Goal: Find specific page/section: Find specific page/section

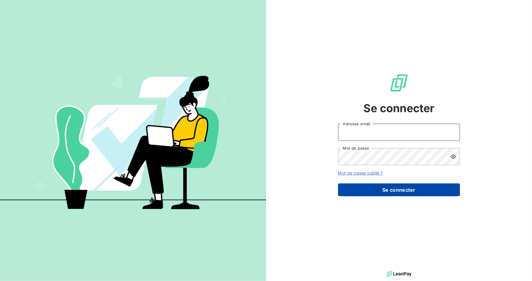
type input "[PERSON_NAME][EMAIL_ADDRESS][DOMAIN_NAME]"
click at [401, 192] on button "Se connecter" at bounding box center [399, 190] width 122 height 13
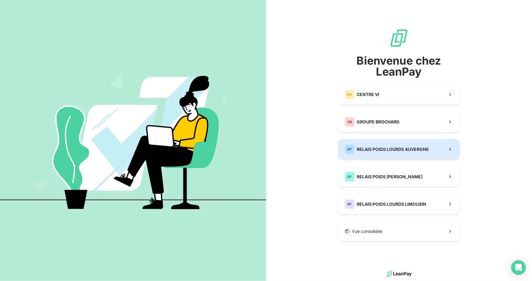
click at [402, 149] on span "RELAIS POIDS LOURDS AUVERGNE" at bounding box center [393, 149] width 72 height 6
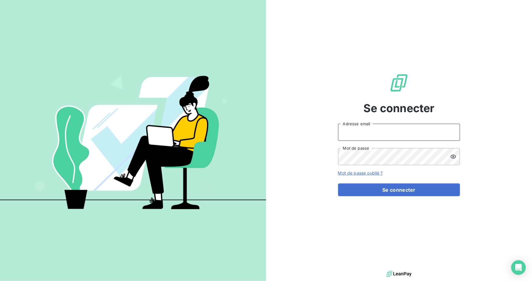
type input "[PERSON_NAME][EMAIL_ADDRESS][DOMAIN_NAME]"
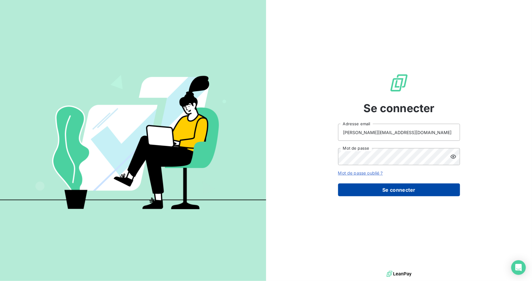
click at [378, 187] on button "Se connecter" at bounding box center [399, 190] width 122 height 13
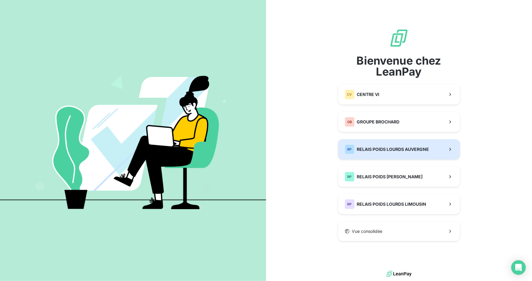
click at [384, 146] on span "RELAIS POIDS LOURDS AUVERGNE" at bounding box center [393, 149] width 72 height 6
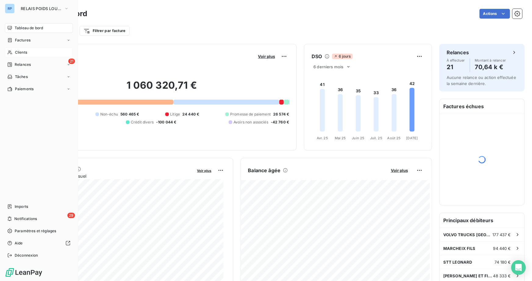
click at [20, 55] on span "Clients" at bounding box center [21, 52] width 12 height 5
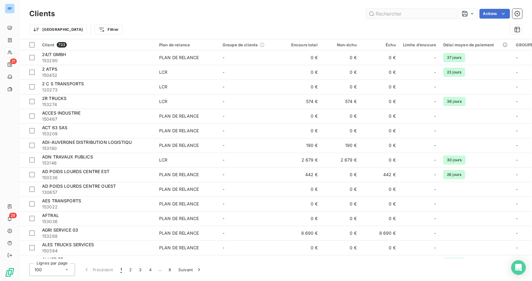
click at [395, 16] on input "text" at bounding box center [412, 14] width 92 height 10
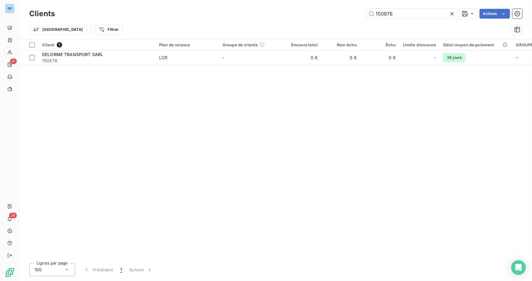
drag, startPoint x: 401, startPoint y: 12, endPoint x: 354, endPoint y: 18, distance: 47.6
click at [354, 18] on div "150876 Actions" at bounding box center [292, 14] width 460 height 10
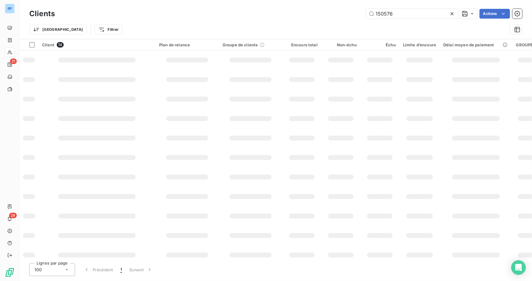
type input "150576"
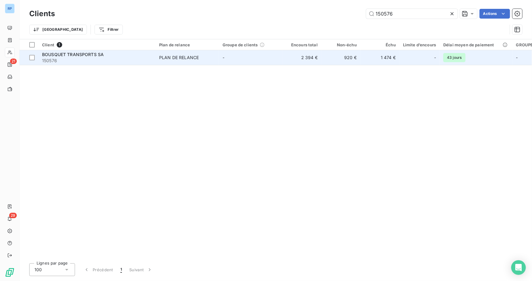
click at [106, 53] on div "BOUSQUET TRANSPORTS SA" at bounding box center [97, 55] width 110 height 6
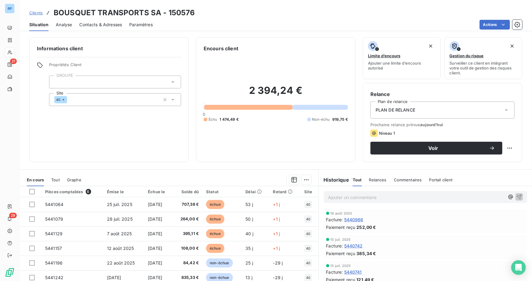
click at [348, 197] on p "Ajouter un commentaire ﻿" at bounding box center [416, 198] width 177 height 8
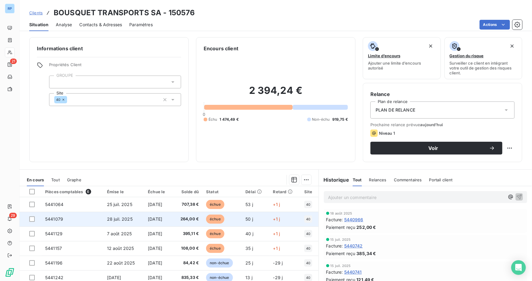
click at [52, 217] on span "5441079" at bounding box center [54, 219] width 18 height 5
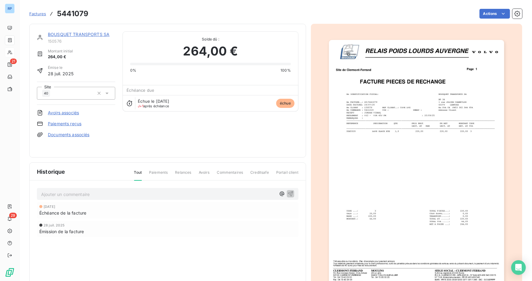
click at [85, 192] on p "Ajouter un commentaire ﻿" at bounding box center [158, 195] width 235 height 8
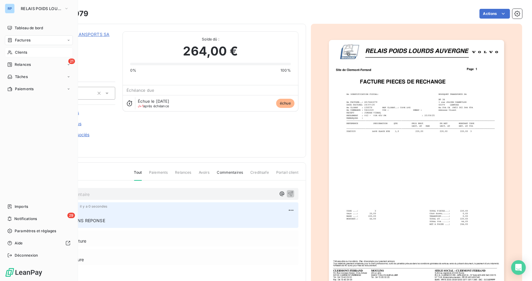
click at [16, 55] on div "Clients" at bounding box center [39, 53] width 68 height 10
